Goal: Task Accomplishment & Management: Complete application form

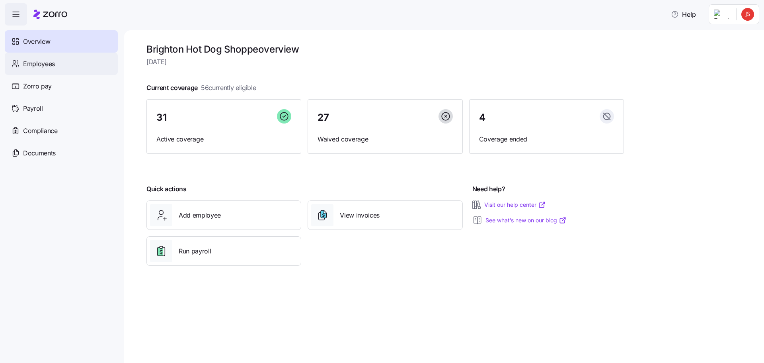
click at [52, 64] on span "Employees" at bounding box center [39, 64] width 32 height 10
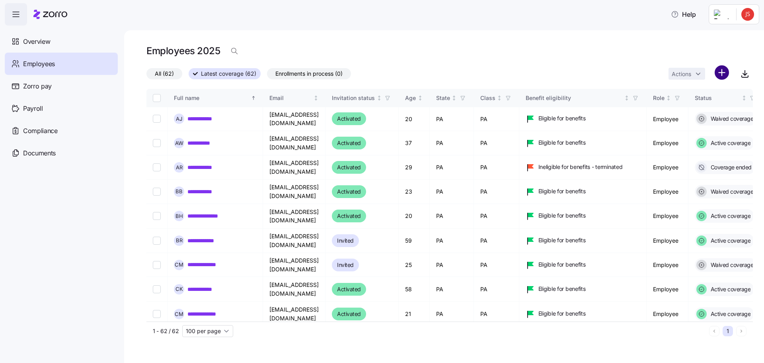
click at [720, 72] on html "**********" at bounding box center [382, 179] width 764 height 358
click at [708, 105] on span "Add a new employee" at bounding box center [695, 107] width 53 height 8
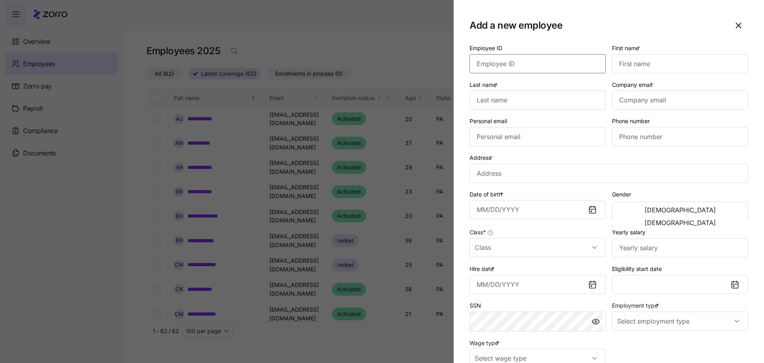
click at [497, 61] on input "Employee ID" at bounding box center [538, 63] width 136 height 19
type input "108102"
type input "Jennavieve"
click at [537, 101] on input "Last name *" at bounding box center [538, 99] width 136 height 19
type input "Lord"
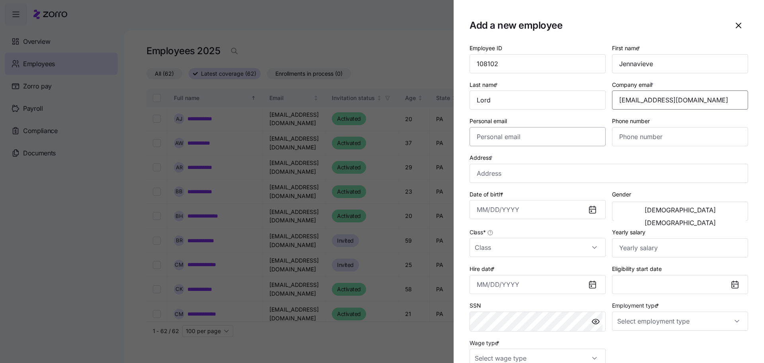
type input "jennalord18@yahoo.com"
click at [522, 141] on input "Personal email" at bounding box center [538, 136] width 136 height 19
type input "jennalord18@yahoo.com"
type input "(724) 777-4943"
click at [514, 170] on input "Address *" at bounding box center [609, 173] width 279 height 19
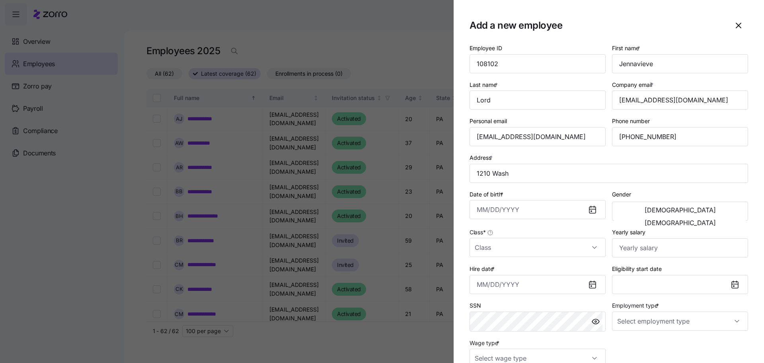
type input "1210 Washington Ave, Monaca, PA 15061, USA"
click at [591, 249] on input "Class *" at bounding box center [538, 247] width 136 height 19
click at [487, 288] on div "PA" at bounding box center [536, 288] width 127 height 17
type input "PA"
click at [559, 285] on input "Hire date *" at bounding box center [538, 284] width 136 height 19
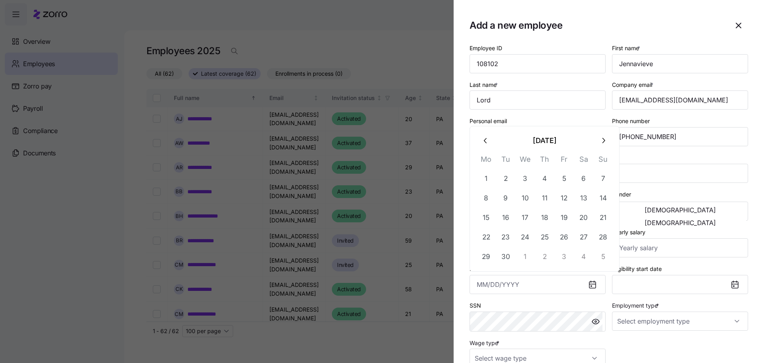
click at [484, 143] on icon "button" at bounding box center [486, 140] width 9 height 9
click at [485, 143] on icon "button" at bounding box center [486, 140] width 9 height 9
click at [486, 143] on icon "button" at bounding box center [486, 140] width 9 height 9
click at [487, 143] on th "Mo" at bounding box center [486, 142] width 20 height 16
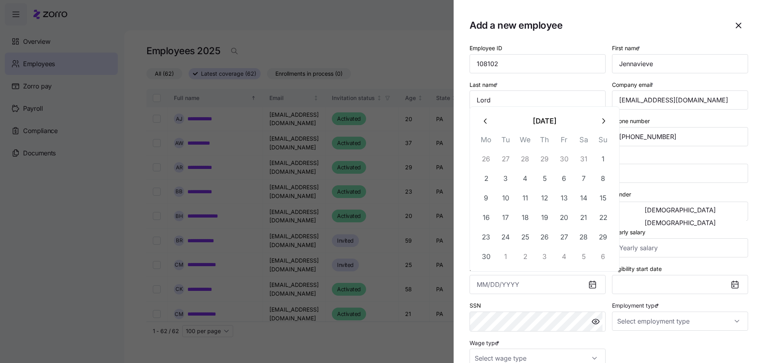
click at [487, 143] on th "Mo" at bounding box center [486, 142] width 20 height 16
click at [486, 122] on icon "button" at bounding box center [485, 120] width 3 height 5
click at [486, 122] on label "Personal email" at bounding box center [488, 121] width 37 height 9
click at [486, 127] on input "jennalord18@yahoo.com" at bounding box center [538, 136] width 136 height 19
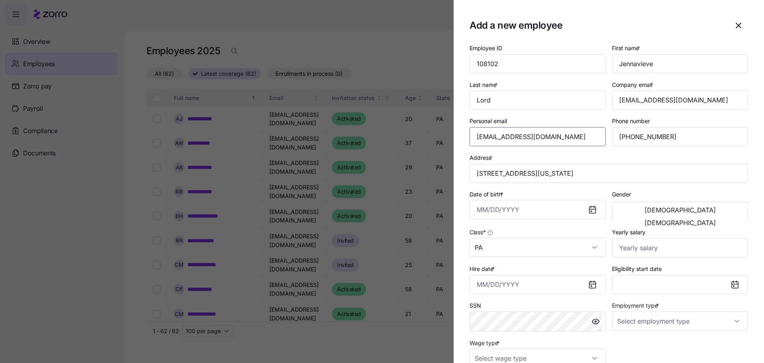
click at [486, 122] on label "Personal email" at bounding box center [488, 121] width 37 height 9
click at [486, 127] on input "jennalord18@yahoo.com" at bounding box center [538, 136] width 136 height 19
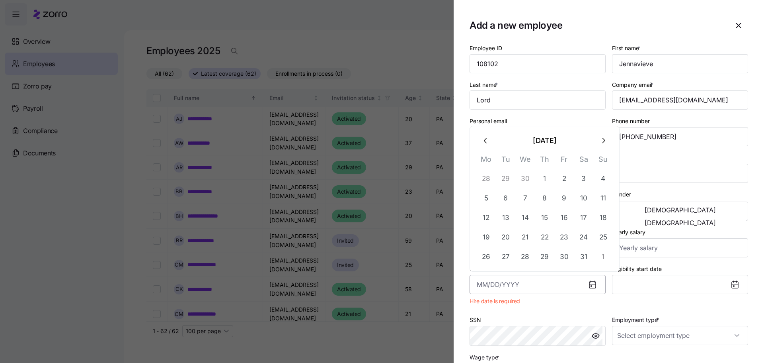
click at [519, 287] on input "Hire date *" at bounding box center [538, 284] width 136 height 19
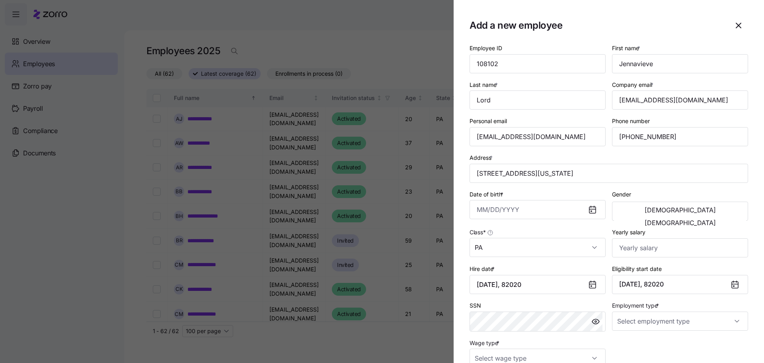
click at [486, 304] on div "SSN" at bounding box center [538, 315] width 136 height 31
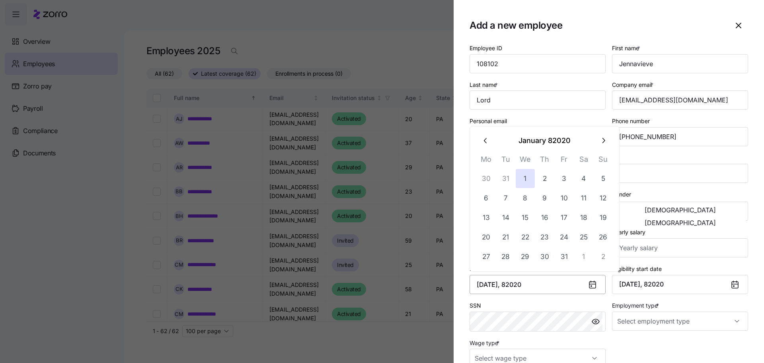
click at [543, 281] on input "January 1, 82020" at bounding box center [538, 284] width 136 height 19
click at [487, 139] on icon "button" at bounding box center [486, 140] width 9 height 9
click at [486, 123] on icon "button" at bounding box center [485, 120] width 3 height 5
click at [487, 141] on icon "button" at bounding box center [486, 140] width 9 height 9
type input "J"
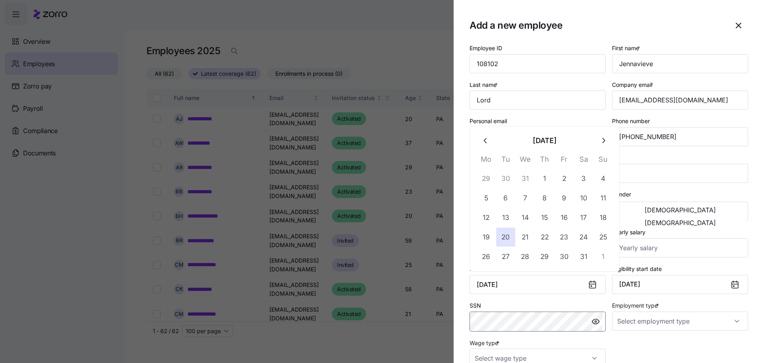
type input "August 20, 2024"
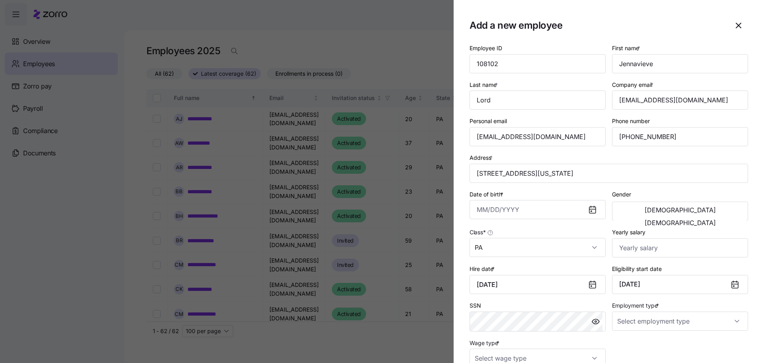
click at [626, 340] on div "Employee ID 108102 First name * Jennavieve Last name * Lord Company email * jen…" at bounding box center [608, 205] width 285 height 331
click at [728, 321] on input "Employment type *" at bounding box center [680, 320] width 136 height 19
click at [648, 281] on div "Full Time" at bounding box center [676, 279] width 127 height 17
type input "Full Time"
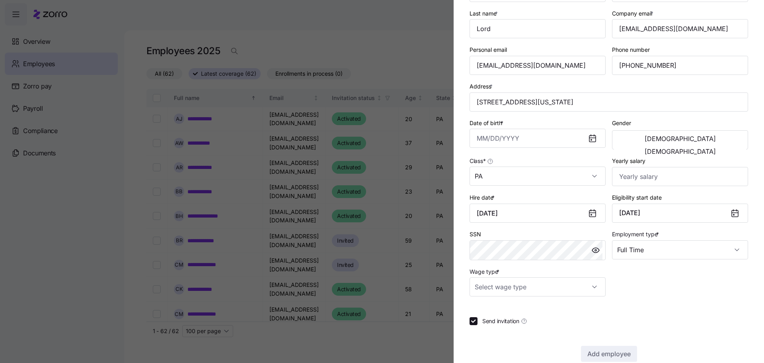
scroll to position [80, 0]
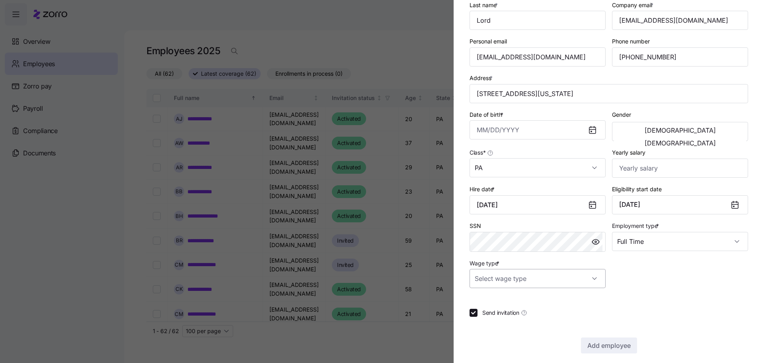
click at [594, 274] on input "Wage type *" at bounding box center [538, 278] width 136 height 19
click at [489, 322] on span "Hourly" at bounding box center [487, 319] width 17 height 9
type input "Hourly"
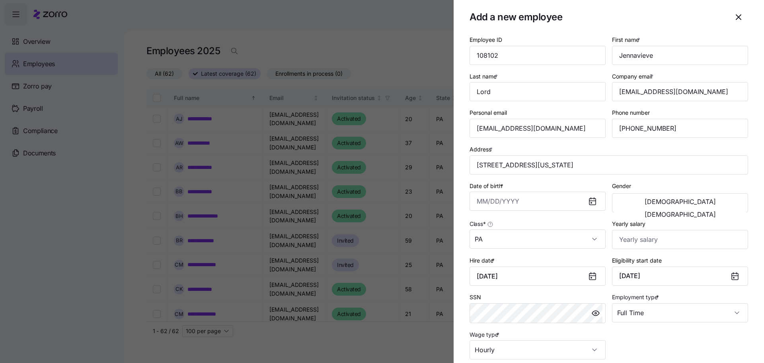
scroll to position [0, 0]
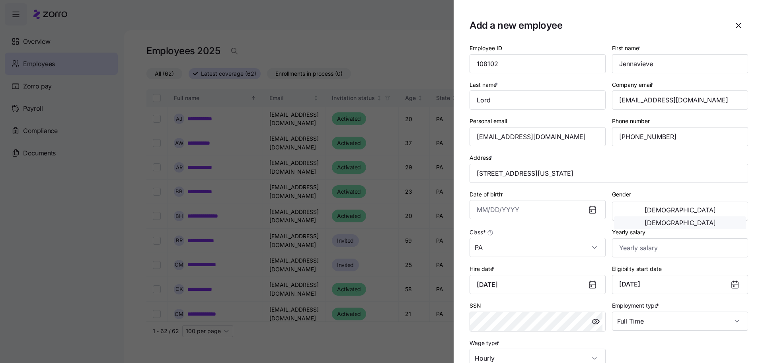
click at [708, 219] on span "Female" at bounding box center [680, 222] width 71 height 6
click at [534, 209] on input "Date of birth *" at bounding box center [538, 209] width 136 height 19
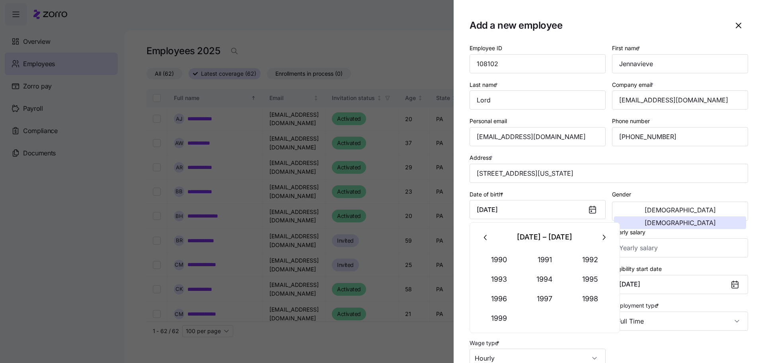
type input "April 20, 1998"
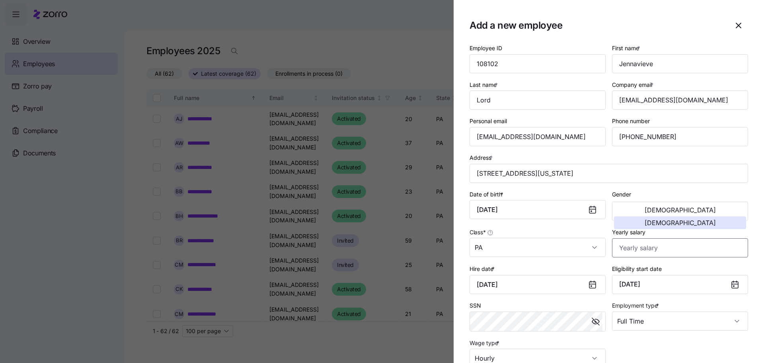
click at [671, 246] on input "Yearly salary" at bounding box center [680, 247] width 136 height 19
type input "$2"
type input "$39,000"
click at [673, 351] on div "Employee ID 108102 First name * Jennavieve Last name * Lord Company email * jen…" at bounding box center [608, 205] width 285 height 331
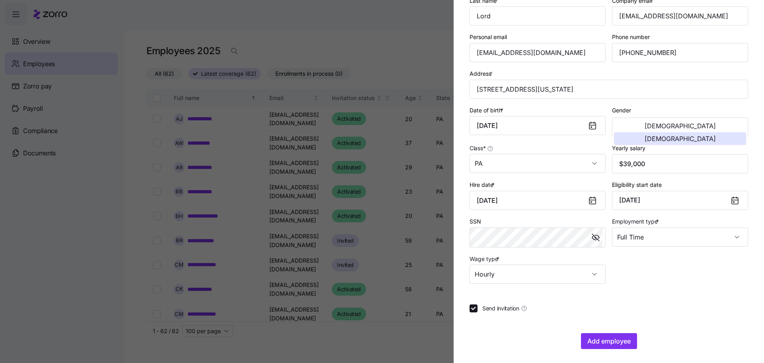
scroll to position [86, 0]
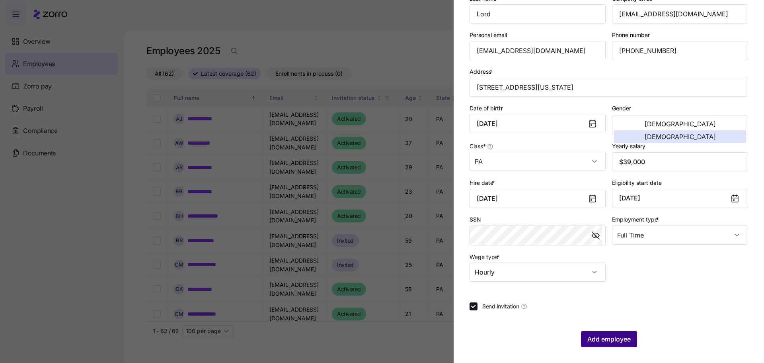
click at [617, 343] on span "Add employee" at bounding box center [608, 339] width 43 height 10
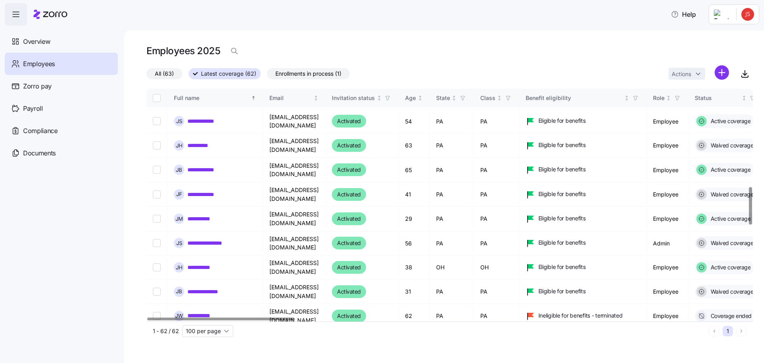
scroll to position [597, 0]
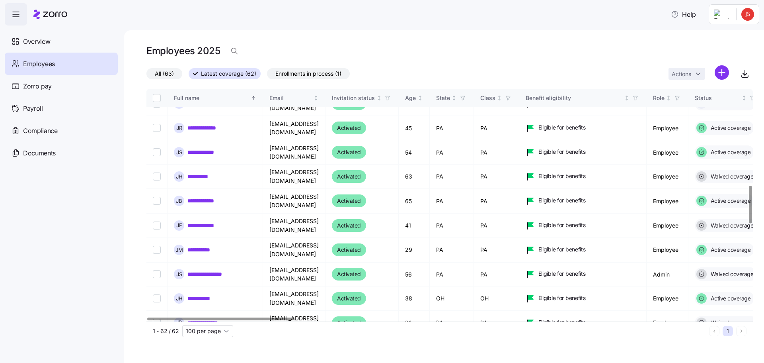
click at [48, 66] on span "Employees" at bounding box center [39, 64] width 32 height 10
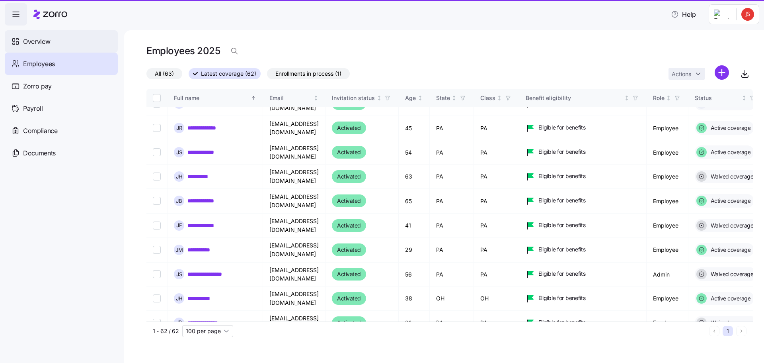
click at [58, 43] on div "Overview" at bounding box center [61, 41] width 113 height 22
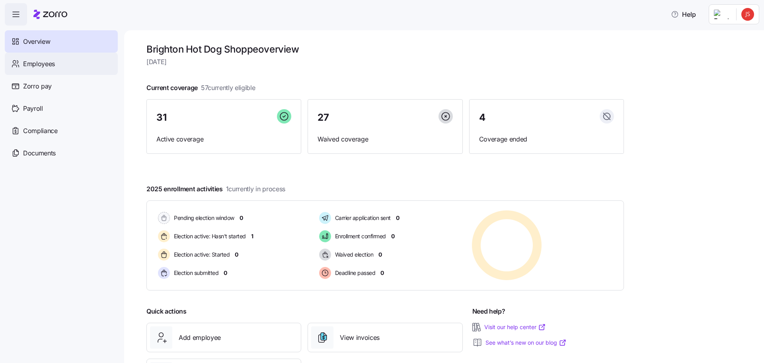
click at [33, 64] on span "Employees" at bounding box center [39, 64] width 32 height 10
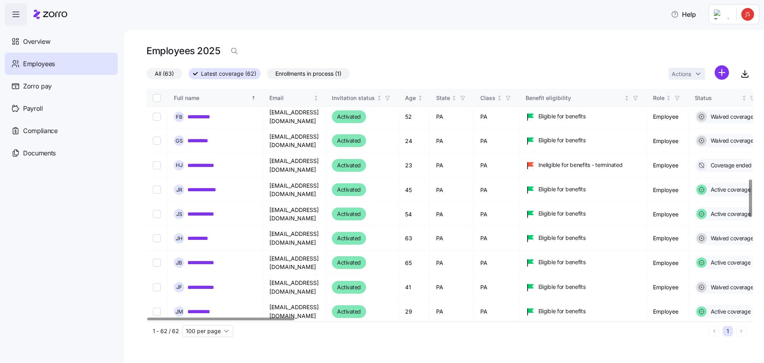
scroll to position [575, 0]
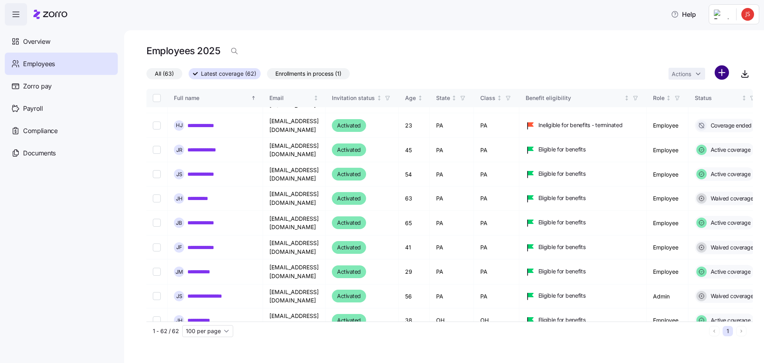
click at [716, 76] on html "**********" at bounding box center [382, 179] width 764 height 358
click at [743, 75] on html "**********" at bounding box center [382, 179] width 764 height 358
click at [743, 75] on icon "button" at bounding box center [745, 74] width 10 height 10
click at [301, 74] on span "Enrollments in process (1)" at bounding box center [308, 73] width 66 height 10
click at [267, 76] on input "Enrollments in process (1)" at bounding box center [267, 76] width 0 height 0
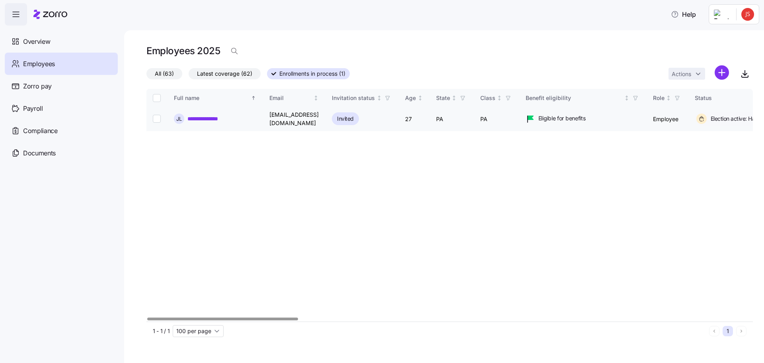
click at [222, 118] on link "**********" at bounding box center [208, 119] width 43 height 8
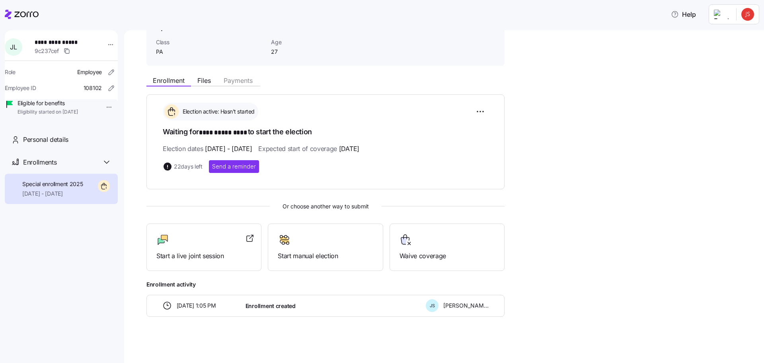
scroll to position [48, 0]
click at [200, 79] on span "Files" at bounding box center [204, 79] width 14 height 6
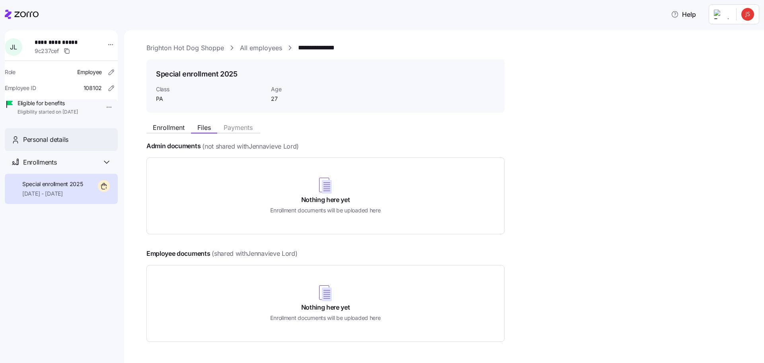
click at [54, 144] on span "Personal details" at bounding box center [45, 140] width 45 height 10
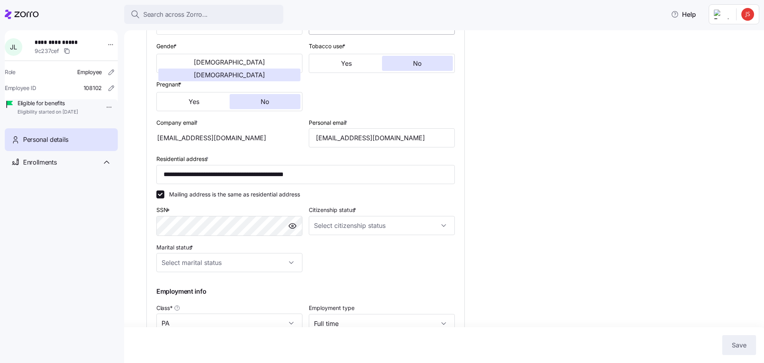
scroll to position [265, 0]
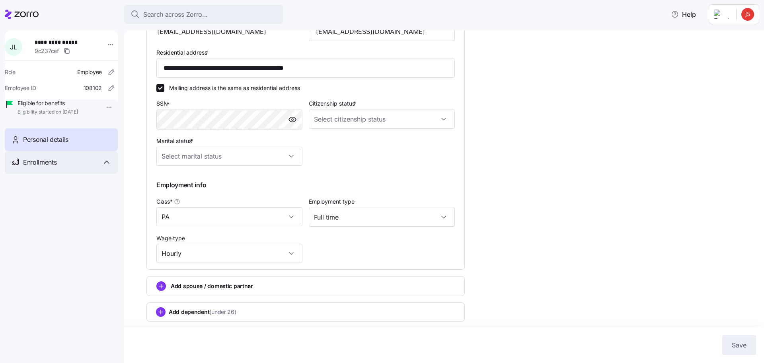
click at [51, 167] on span "Enrollments" at bounding box center [39, 162] width 33 height 10
click at [59, 188] on span "Special enrollment 2025" at bounding box center [52, 184] width 61 height 8
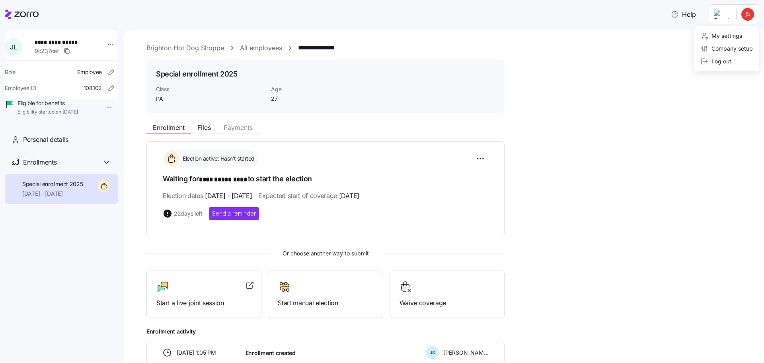
click at [748, 11] on html "**********" at bounding box center [382, 179] width 764 height 358
click at [716, 63] on div "Log out" at bounding box center [716, 61] width 31 height 9
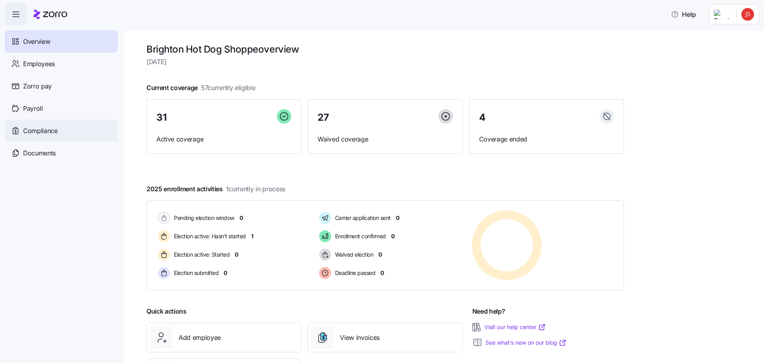
click at [43, 133] on span "Compliance" at bounding box center [40, 131] width 35 height 10
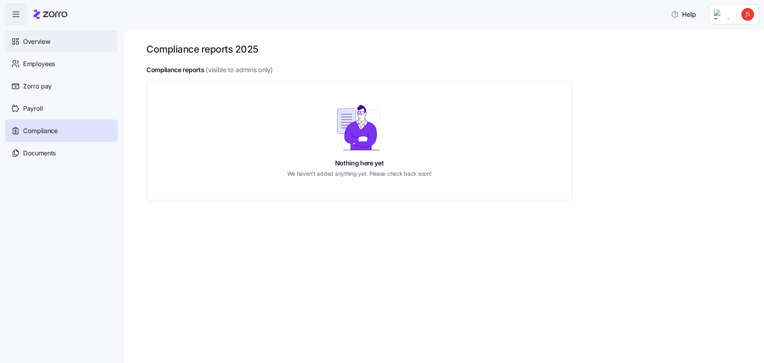
click at [35, 42] on span "Overview" at bounding box center [36, 42] width 27 height 10
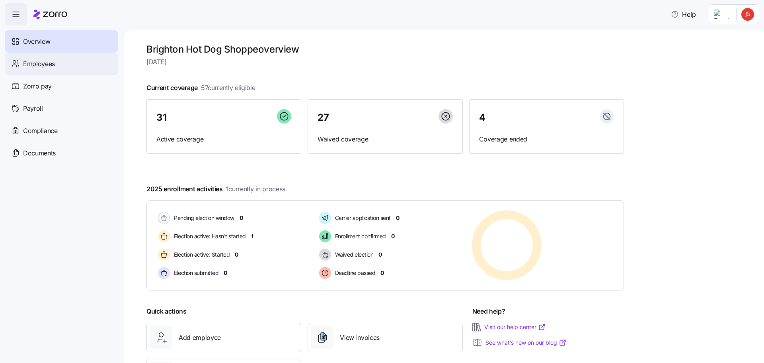
click at [43, 66] on span "Employees" at bounding box center [39, 64] width 32 height 10
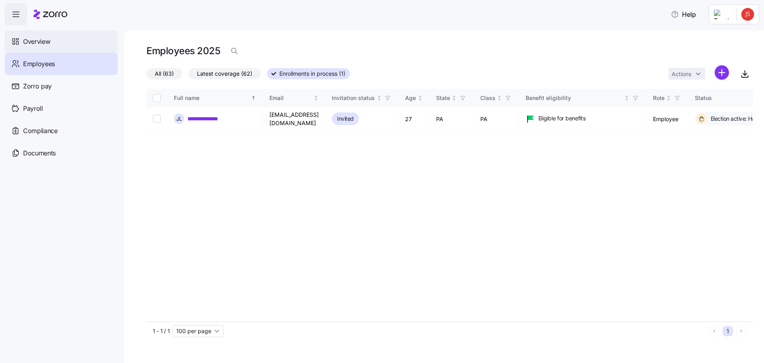
click at [30, 42] on span "Overview" at bounding box center [36, 42] width 27 height 10
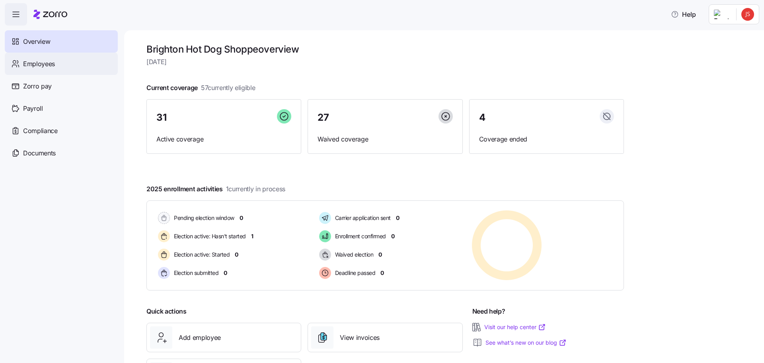
click at [51, 63] on span "Employees" at bounding box center [39, 64] width 32 height 10
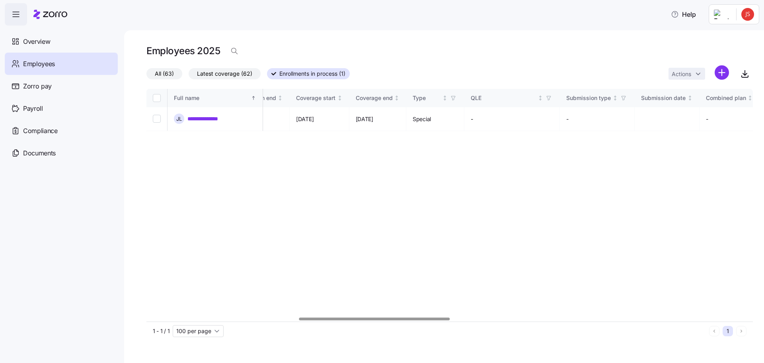
scroll to position [0, 739]
click at [479, 320] on div at bounding box center [406, 318] width 151 height 3
click at [366, 98] on div "QLE" at bounding box center [375, 98] width 65 height 9
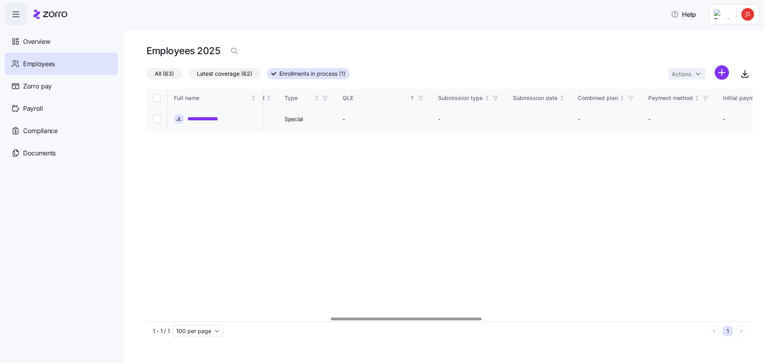
click at [207, 118] on link "**********" at bounding box center [208, 119] width 43 height 8
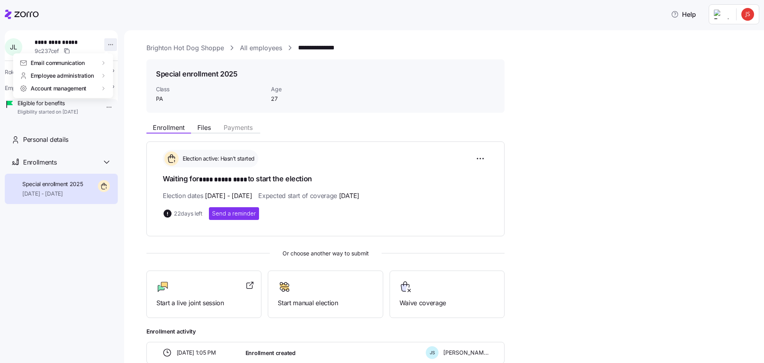
click at [106, 45] on html "**********" at bounding box center [382, 179] width 764 height 358
click at [123, 61] on div "Account invitation" at bounding box center [139, 63] width 47 height 9
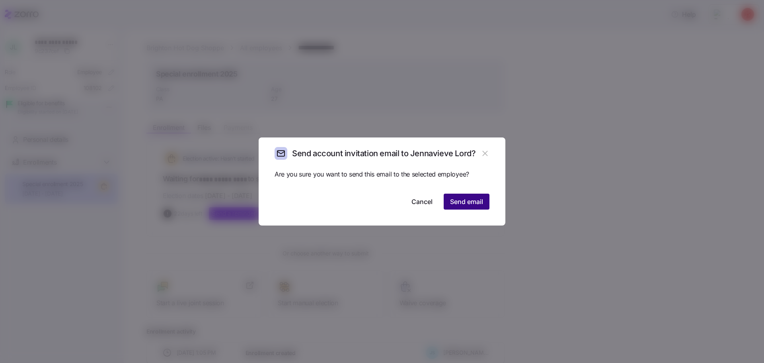
click at [474, 200] on span "Send email" at bounding box center [466, 202] width 33 height 10
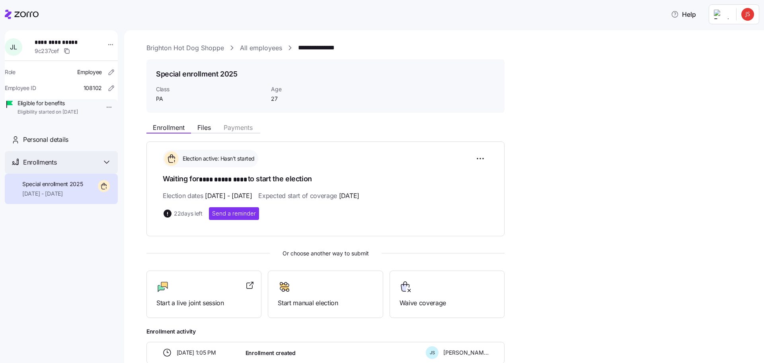
click at [109, 167] on icon at bounding box center [107, 162] width 10 height 10
click at [746, 15] on html "**********" at bounding box center [382, 179] width 764 height 358
click at [720, 60] on div "Log out" at bounding box center [716, 61] width 31 height 9
